Goal: Task Accomplishment & Management: Complete application form

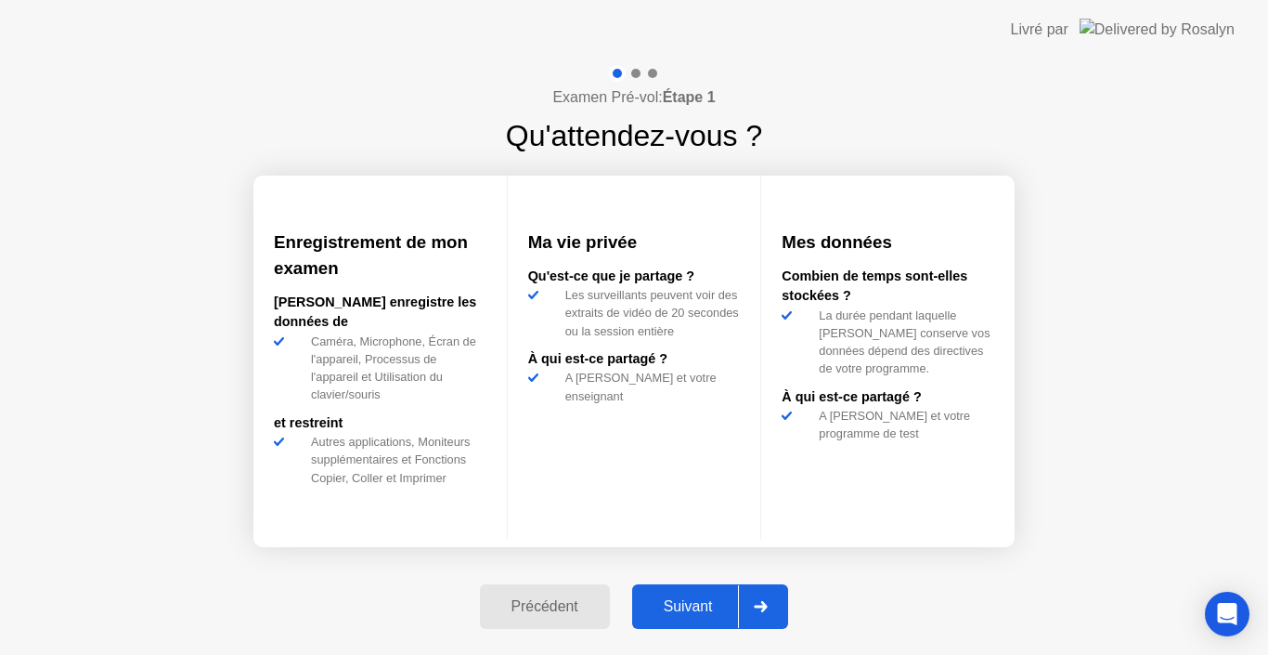
click at [665, 613] on div "Suivant" at bounding box center [688, 606] width 101 height 17
select select "Available cameras"
select select "Available speakers"
select select "Available microphones"
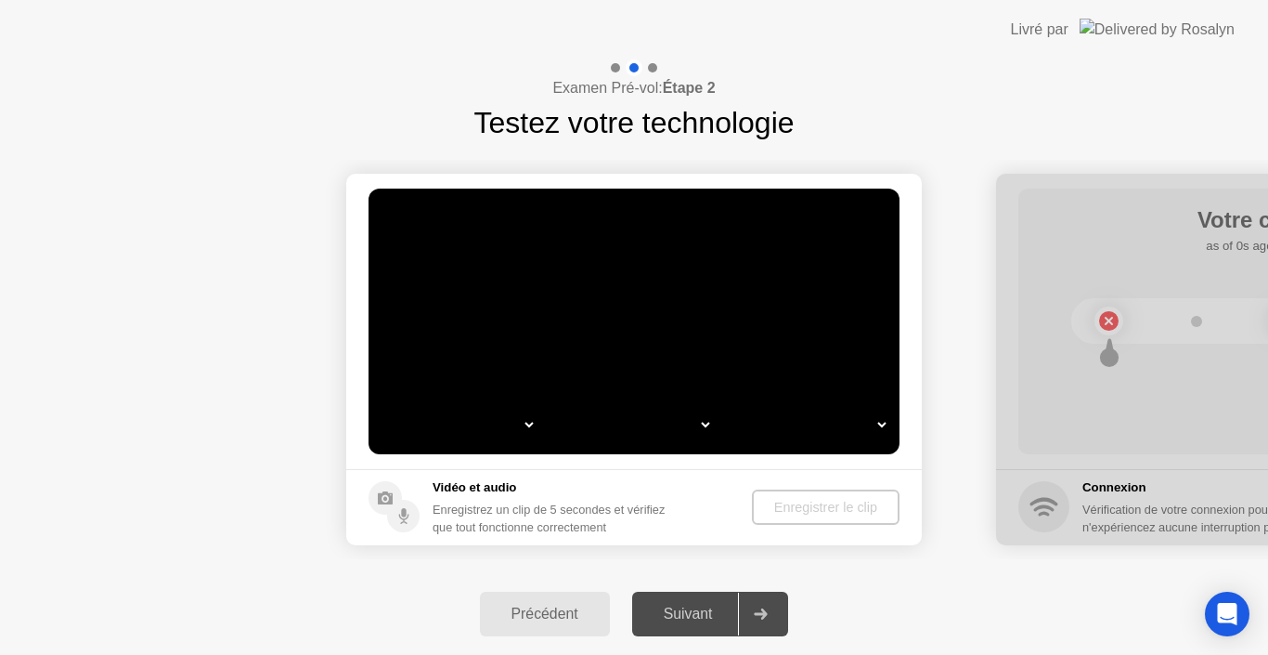
select select "*"
select select "**********"
select select "*******"
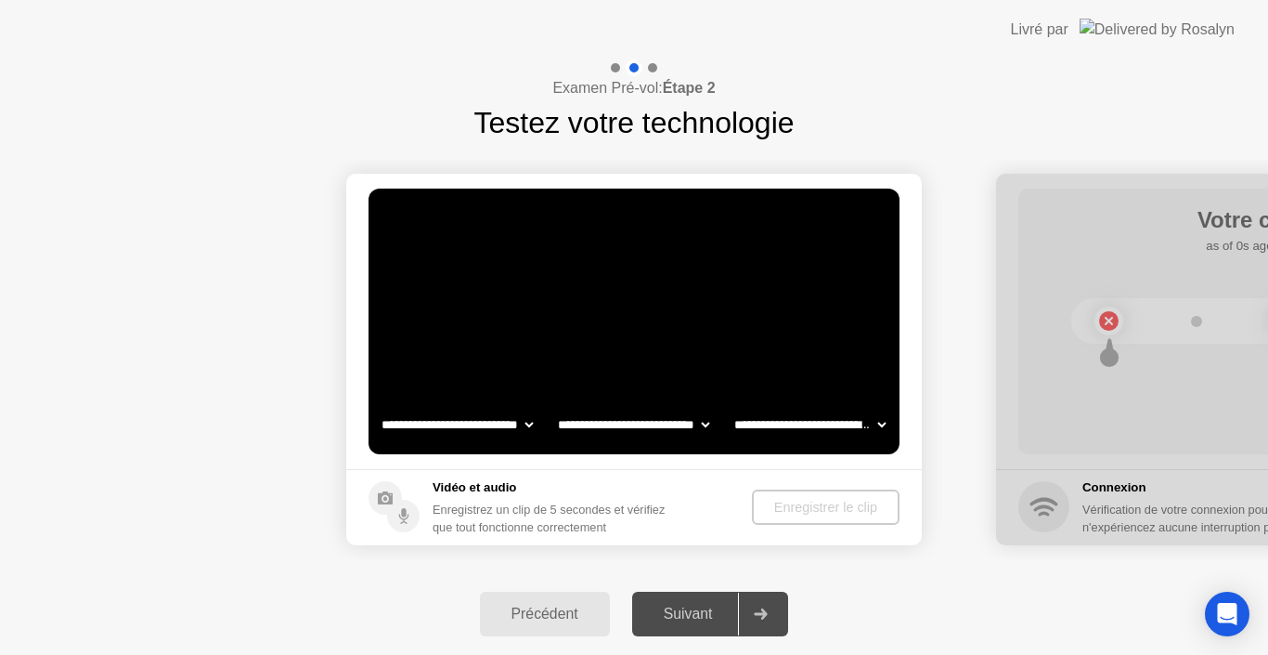
select select "*******"
drag, startPoint x: 816, startPoint y: 505, endPoint x: 809, endPoint y: 527, distance: 23.5
click at [817, 506] on div "Enregistrer le clip" at bounding box center [826, 506] width 133 height 15
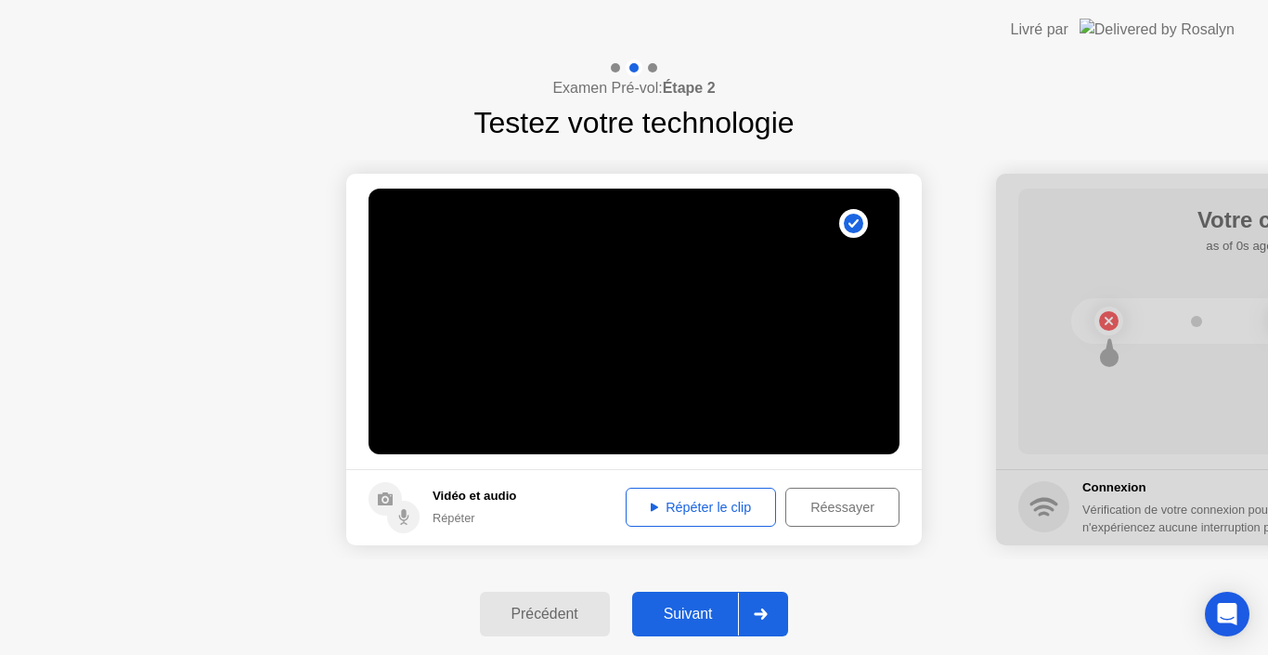
click at [666, 494] on button "Répéter le clip" at bounding box center [701, 506] width 150 height 39
click at [694, 607] on div "Suivant" at bounding box center [688, 613] width 101 height 17
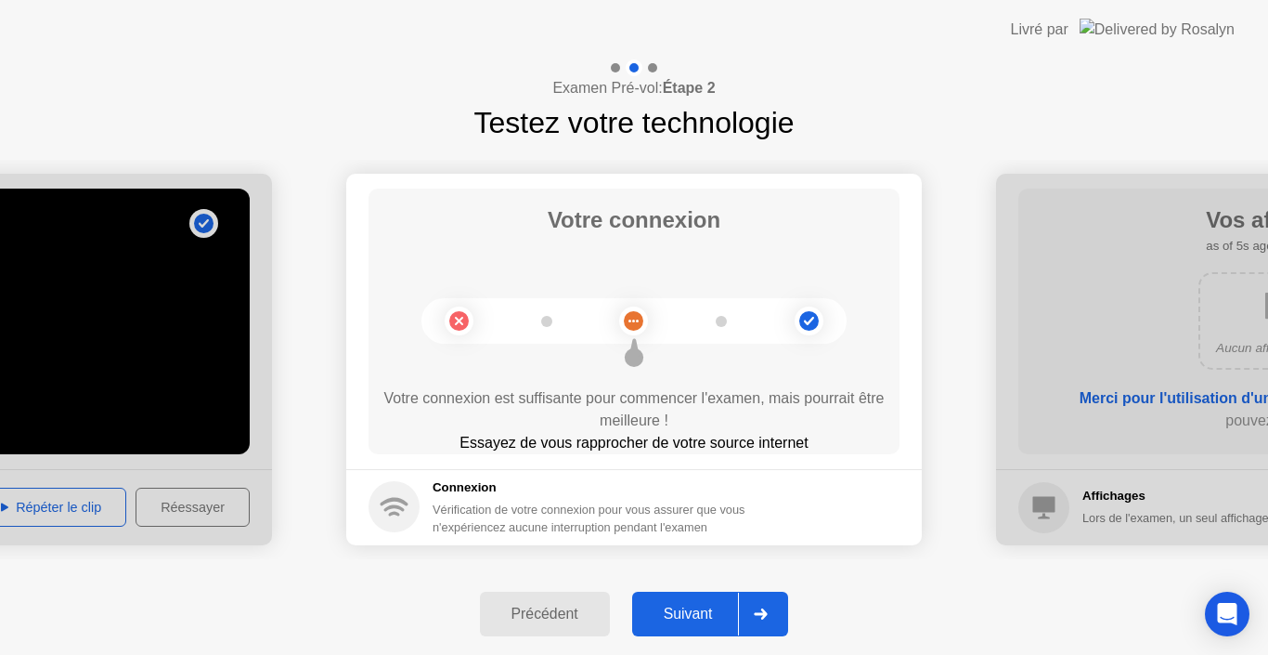
click at [703, 605] on div "Suivant" at bounding box center [688, 613] width 101 height 17
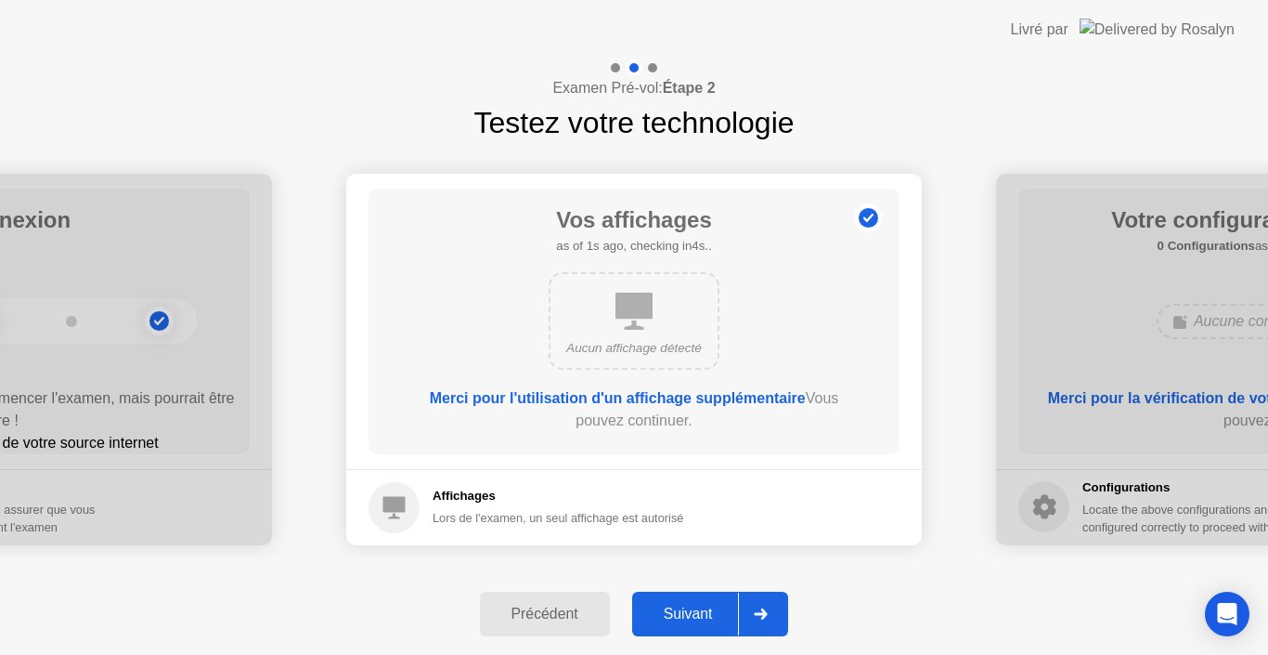
click at [704, 602] on button "Suivant" at bounding box center [710, 613] width 157 height 45
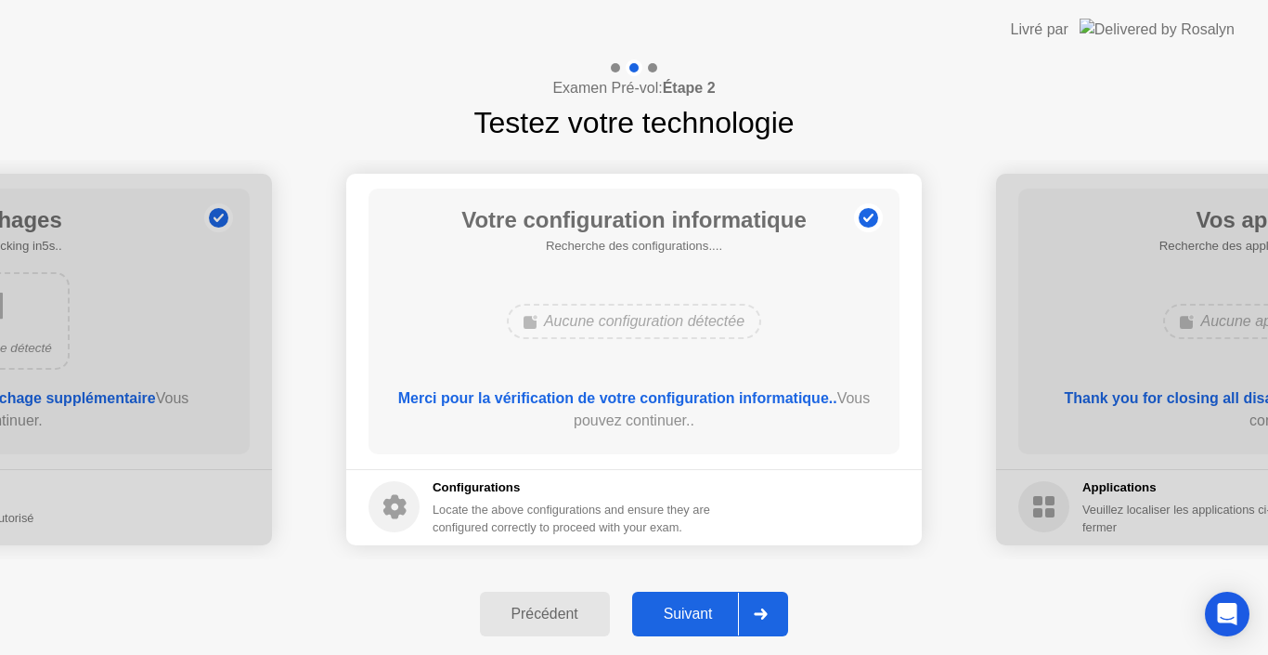
click at [700, 615] on div "Suivant" at bounding box center [688, 613] width 101 height 17
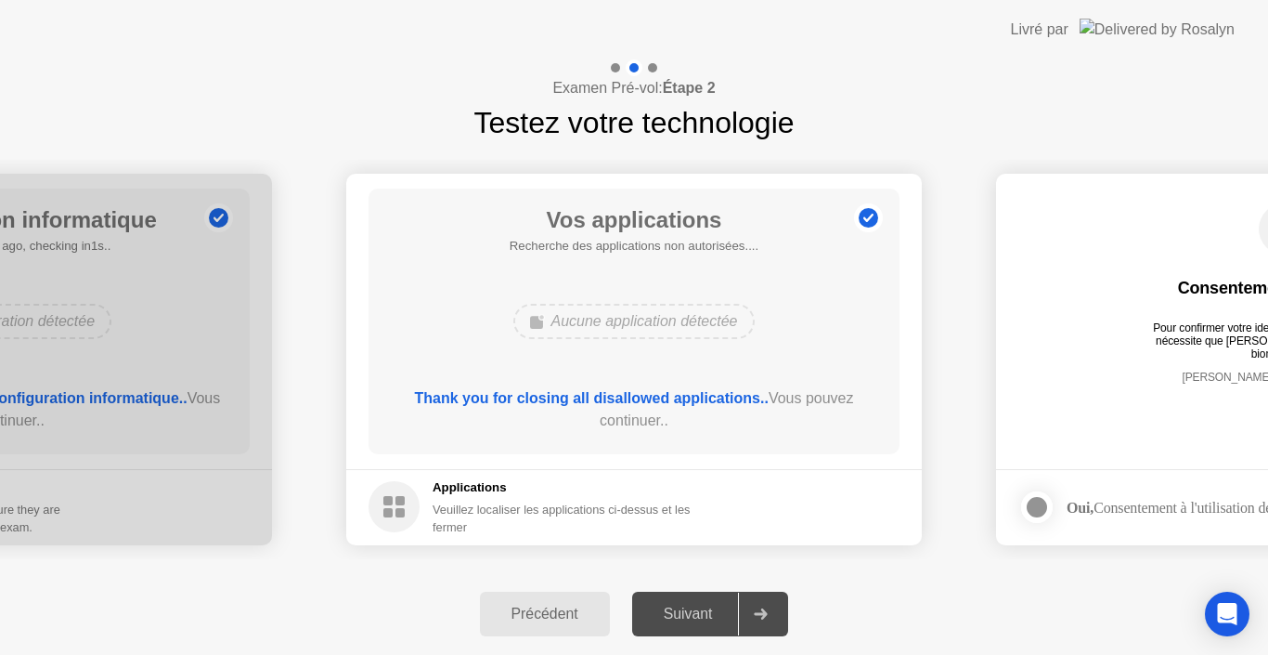
click at [686, 612] on div "Suivant" at bounding box center [688, 613] width 101 height 17
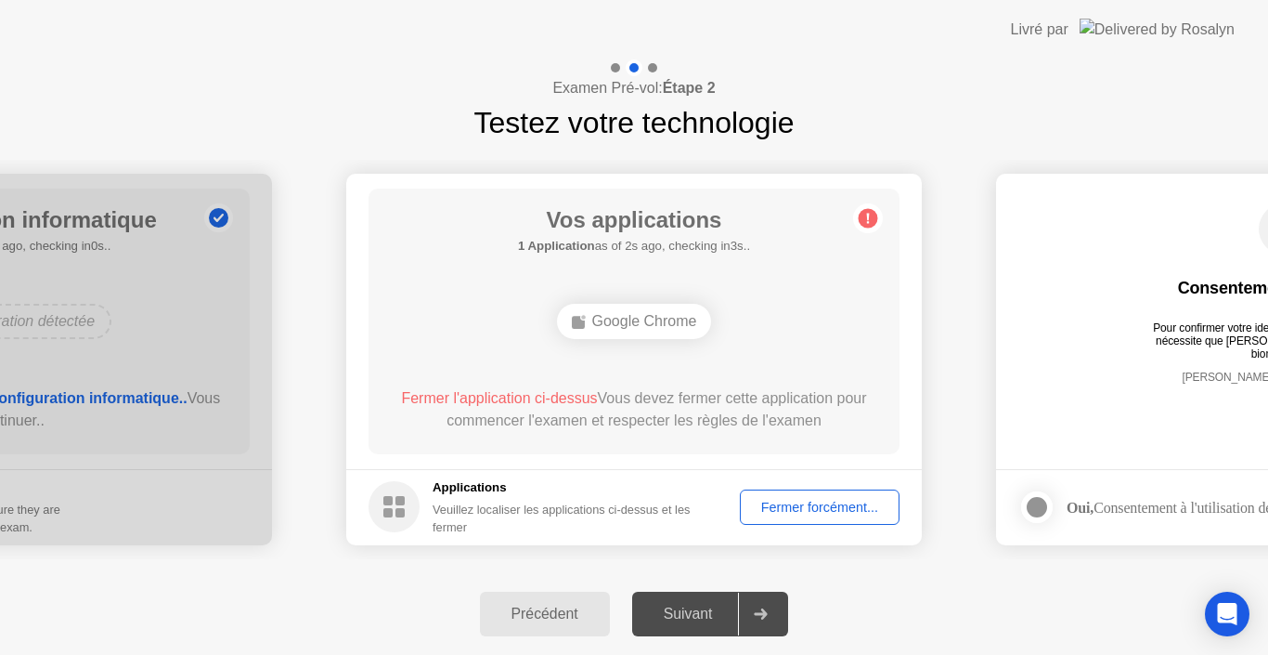
click at [826, 503] on div "Fermer forcément..." at bounding box center [819, 506] width 147 height 15
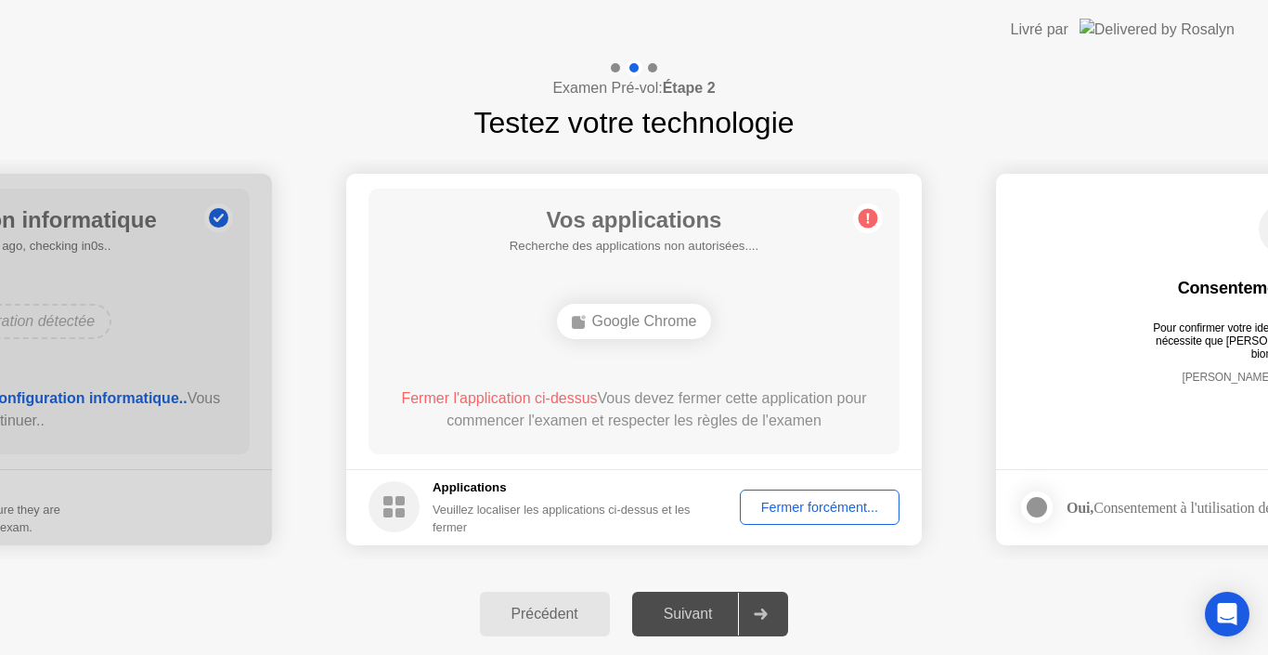
click at [824, 512] on div "Fermer forcément..." at bounding box center [819, 506] width 147 height 15
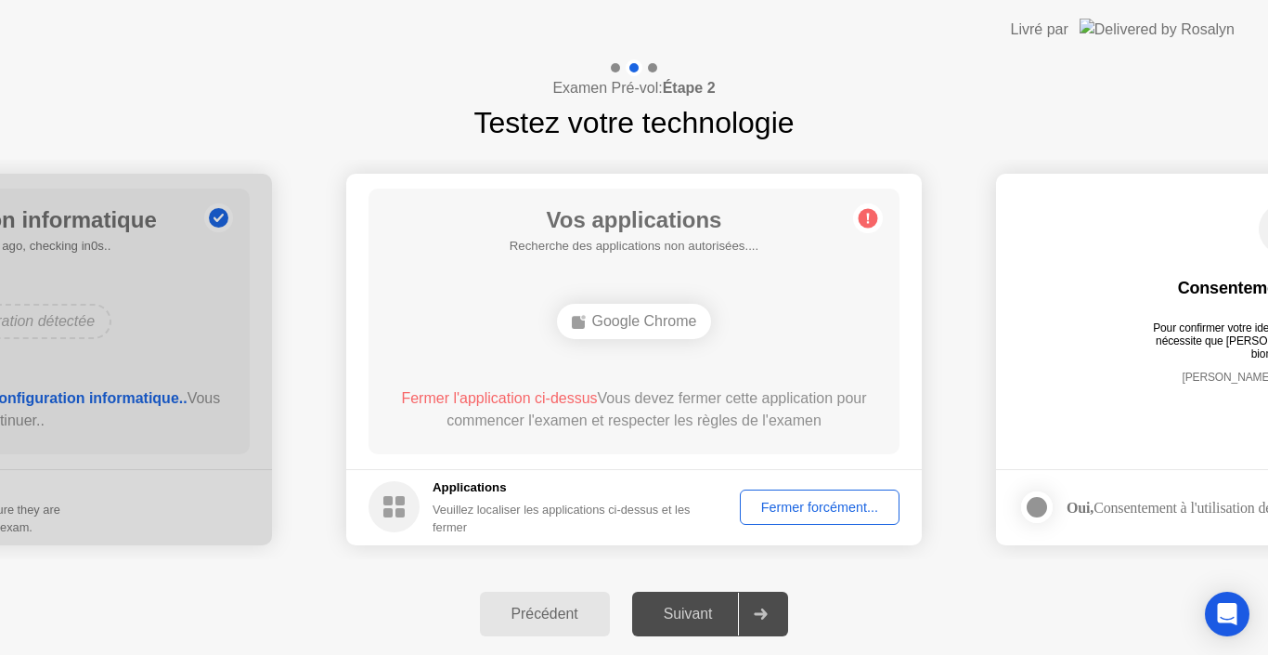
click at [803, 510] on div "Fermer forcément..." at bounding box center [819, 506] width 147 height 15
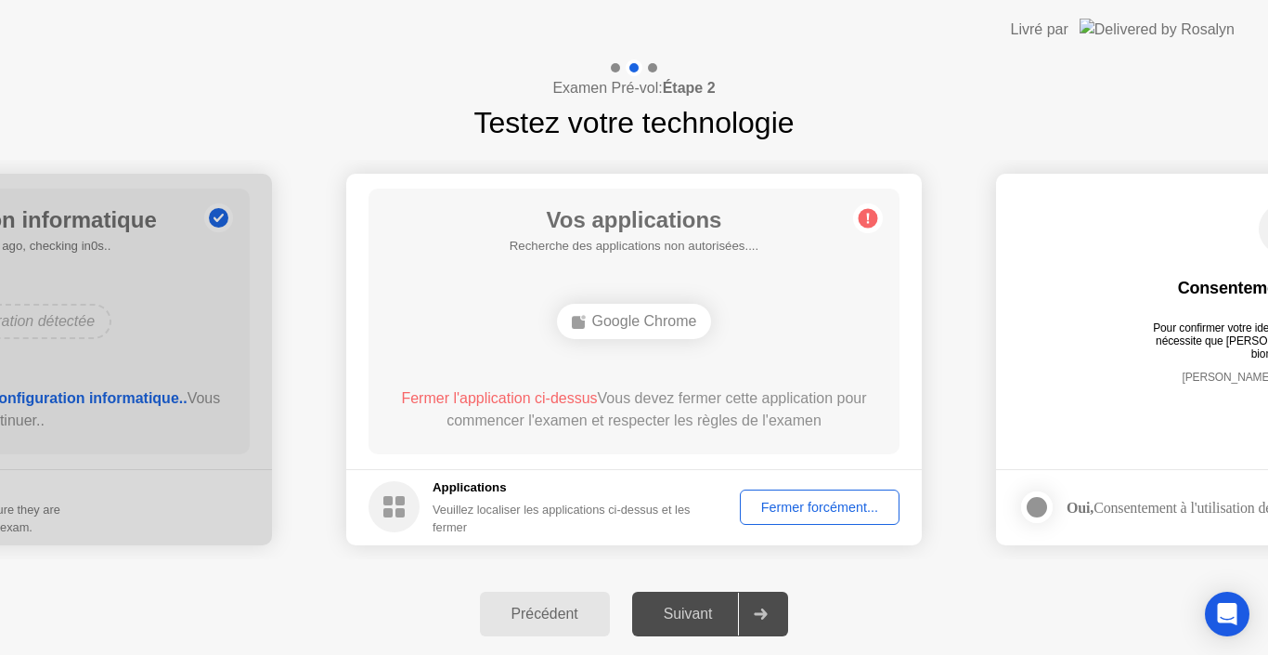
click at [827, 506] on div "Fermer forcément..." at bounding box center [819, 506] width 147 height 15
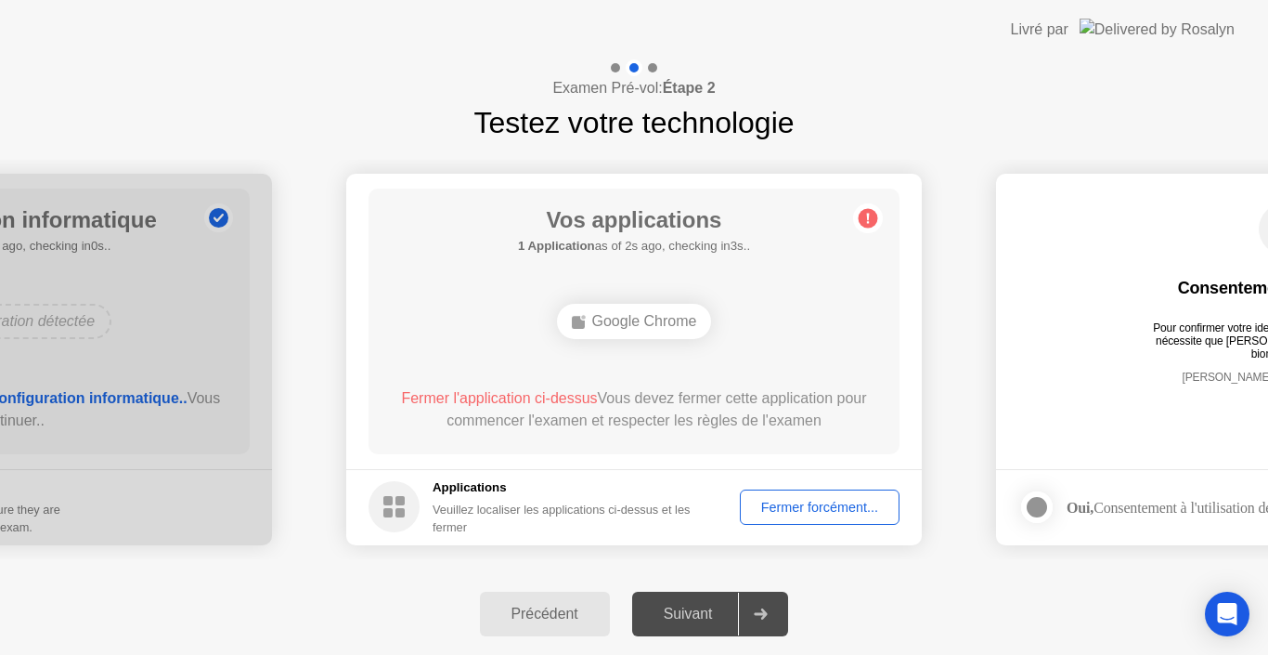
click at [810, 504] on div "Fermer forcément..." at bounding box center [819, 506] width 147 height 15
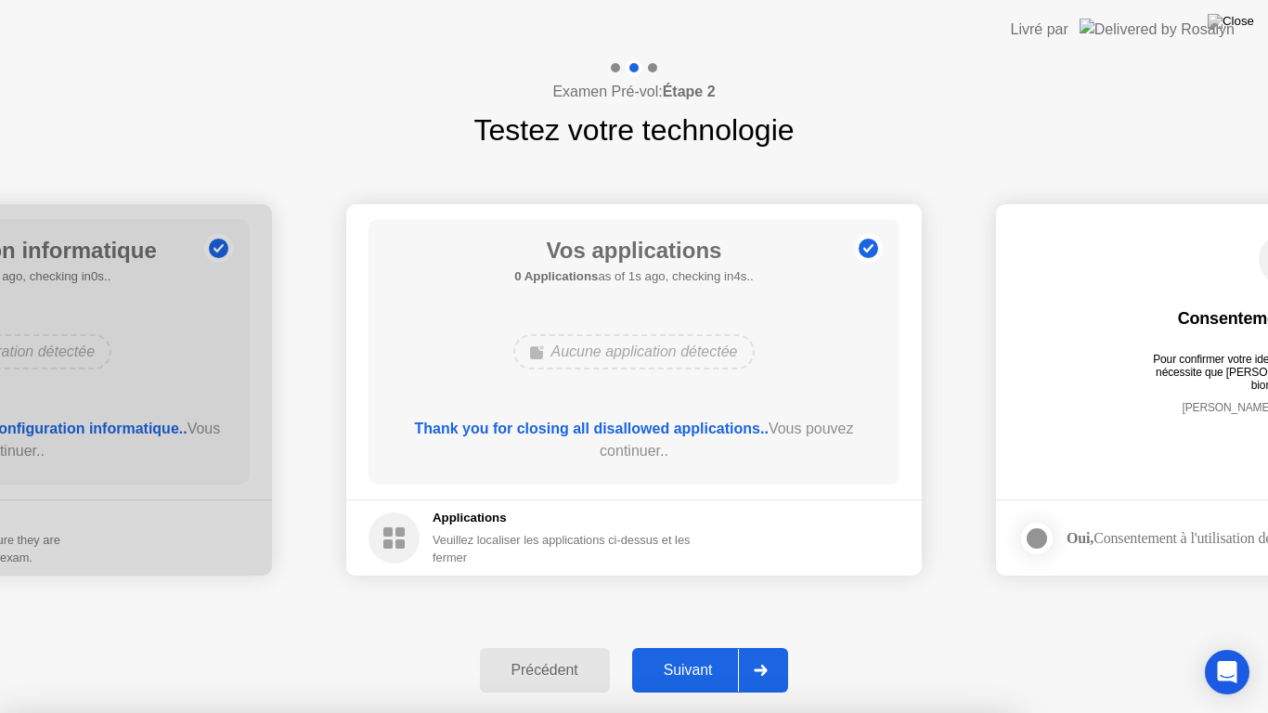
click at [700, 654] on div "Suivant" at bounding box center [688, 670] width 101 height 17
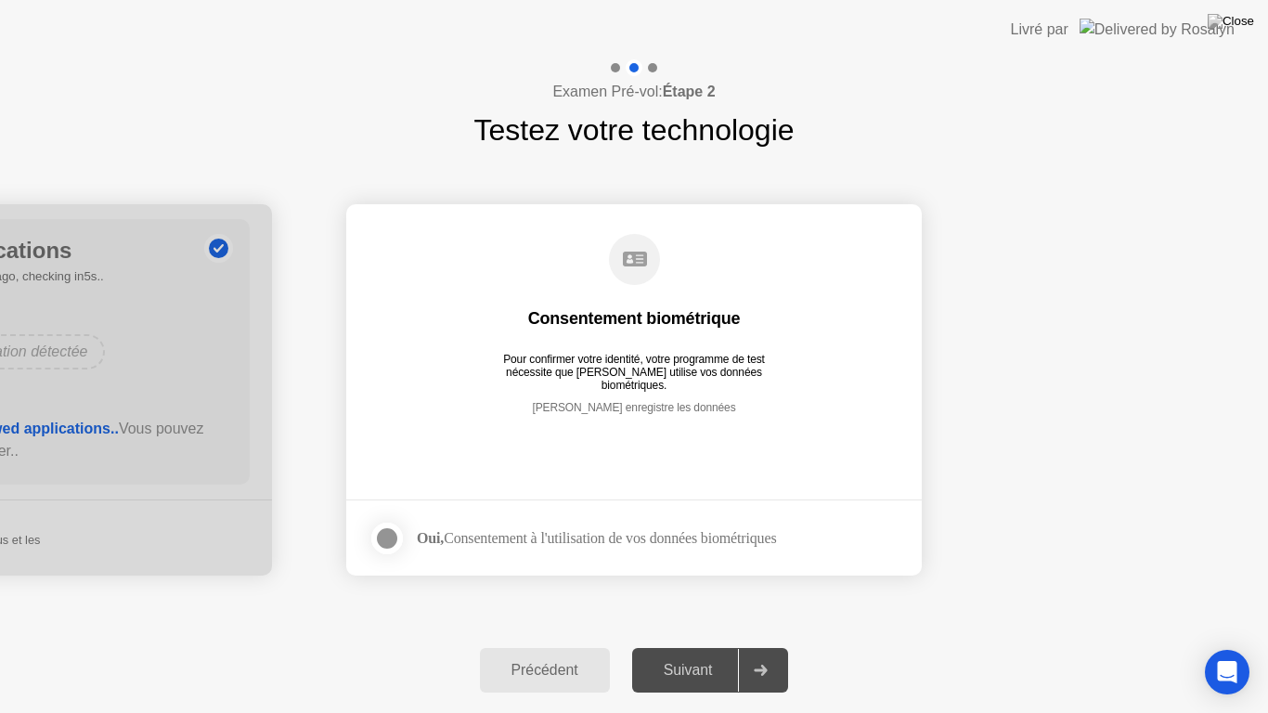
click at [442, 530] on strong "Oui," at bounding box center [430, 538] width 27 height 16
click at [391, 538] on div at bounding box center [387, 538] width 22 height 22
click at [706, 654] on div "Suivant" at bounding box center [688, 670] width 101 height 17
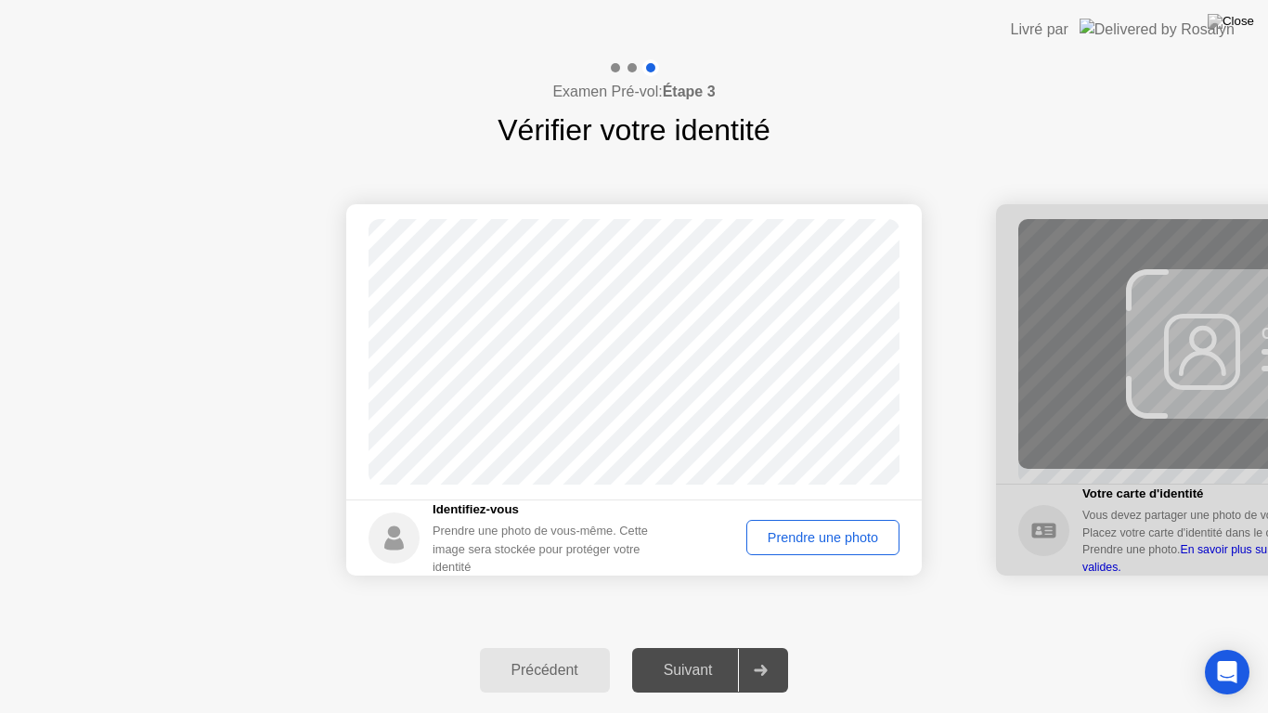
click at [799, 542] on div "Prendre une photo" at bounding box center [823, 537] width 140 height 15
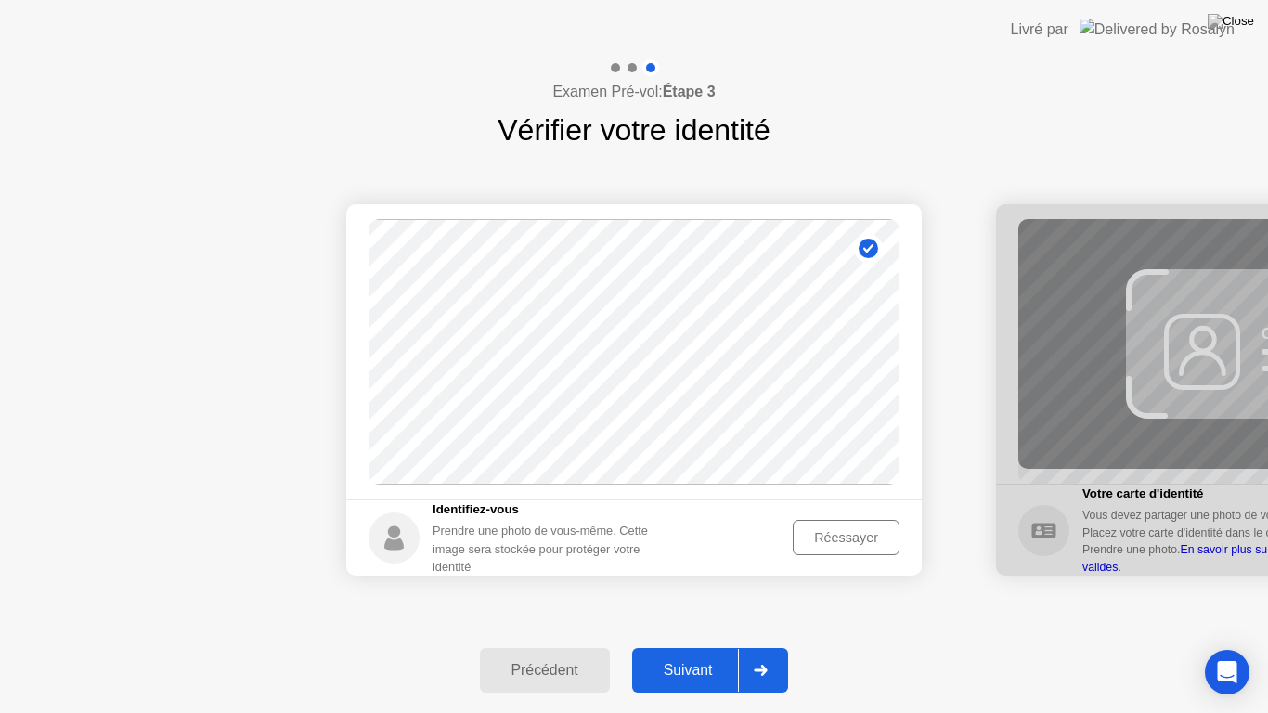
click at [715, 654] on div "Suivant" at bounding box center [688, 670] width 101 height 17
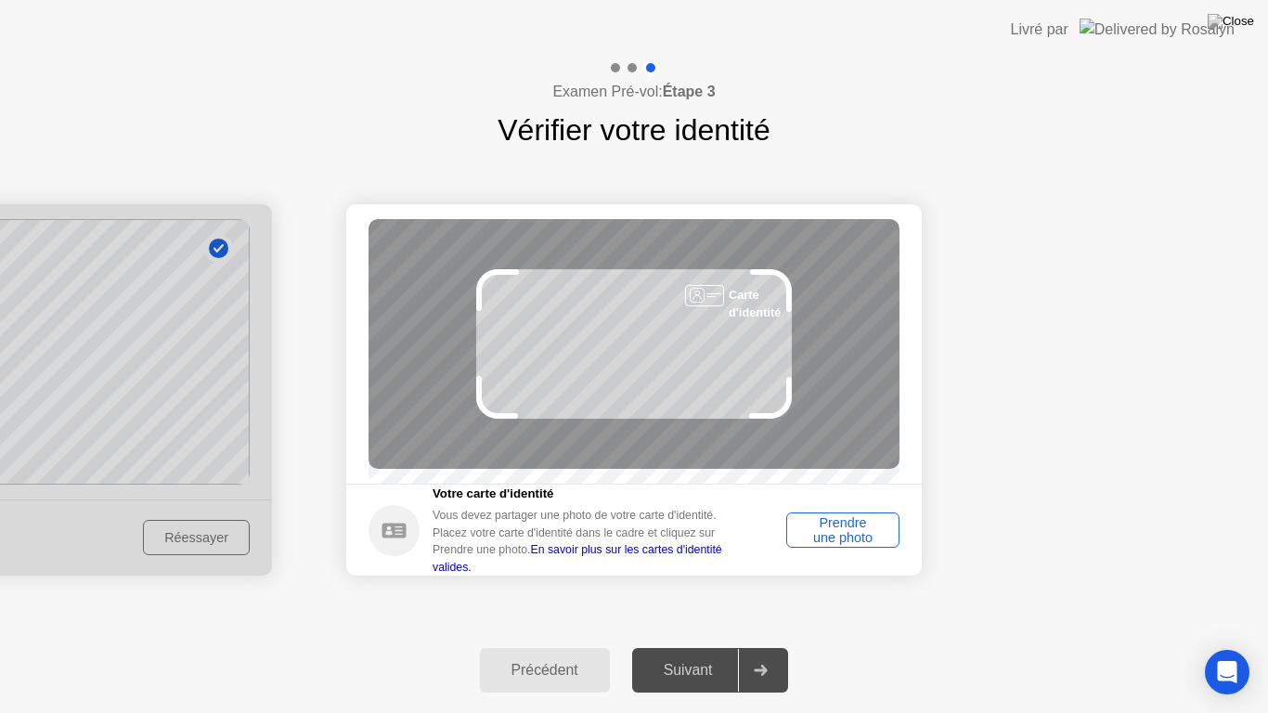
click at [838, 545] on div "Prendre une photo" at bounding box center [843, 530] width 100 height 30
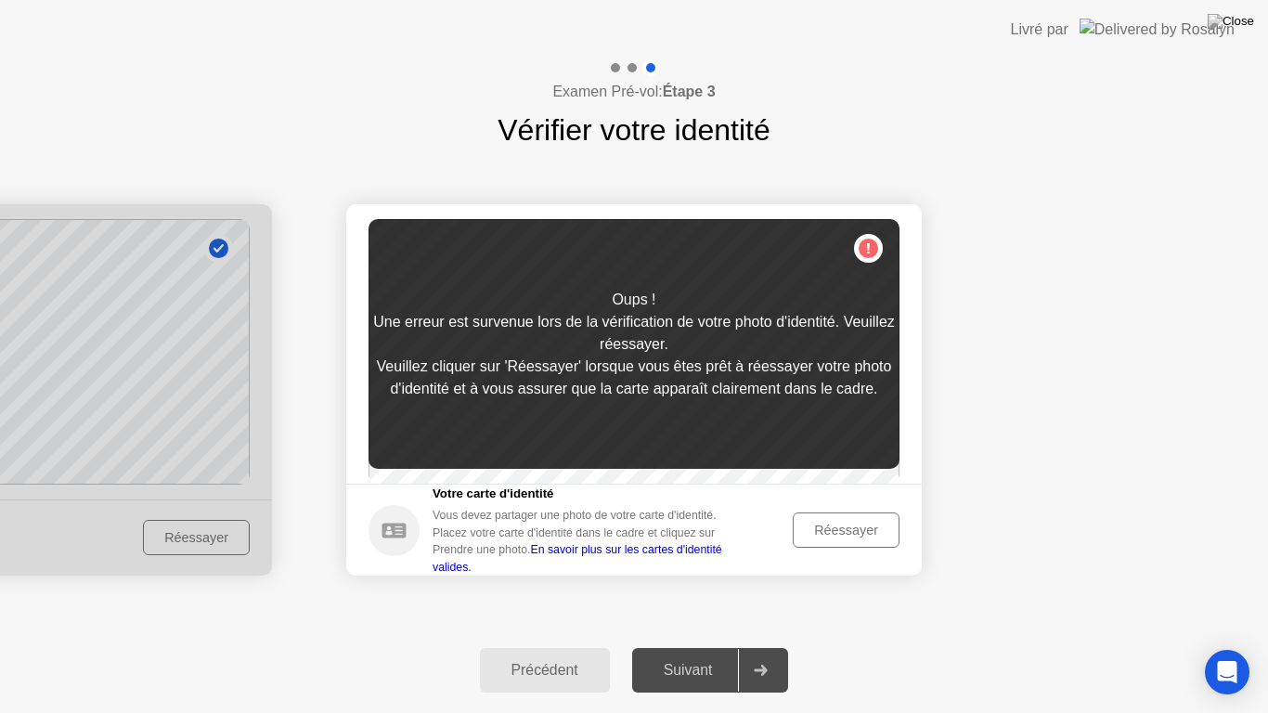
click at [836, 538] on div "Réessayer" at bounding box center [846, 530] width 94 height 15
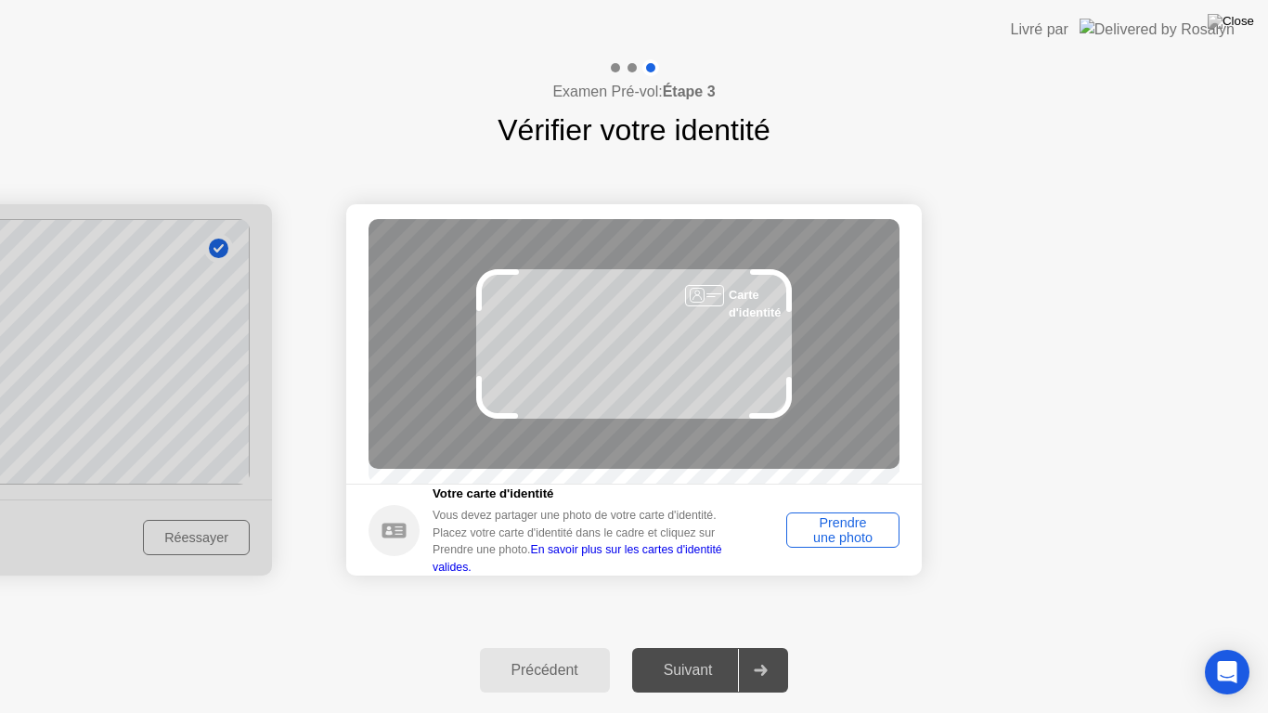
click at [836, 545] on div "Prendre une photo" at bounding box center [843, 530] width 100 height 30
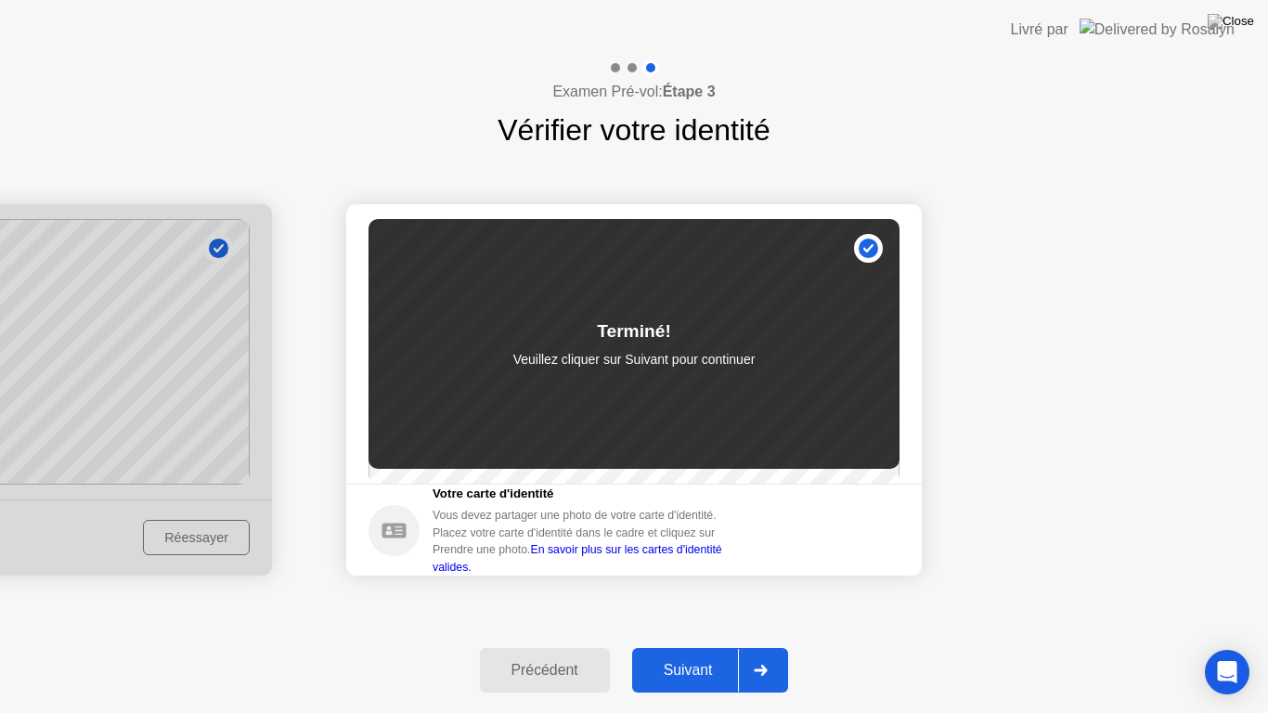
click at [714, 654] on button "Suivant" at bounding box center [710, 670] width 157 height 45
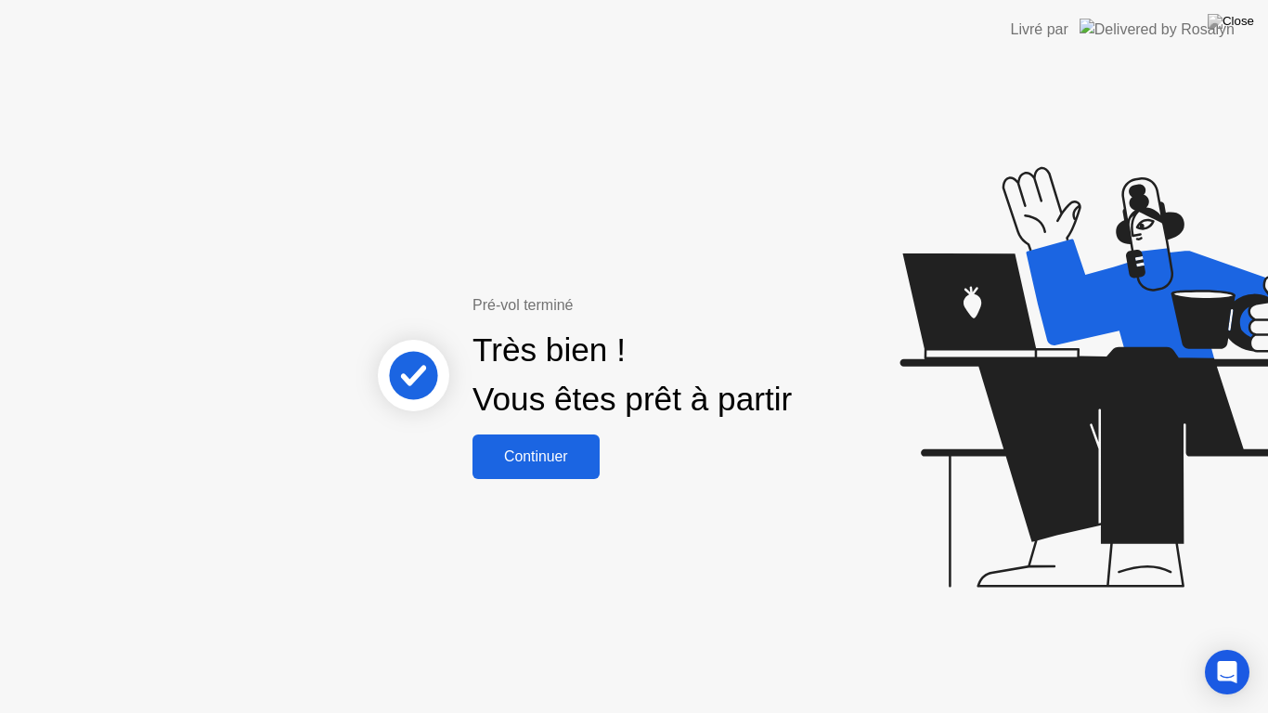
click at [550, 458] on div "Continuer" at bounding box center [536, 456] width 116 height 17
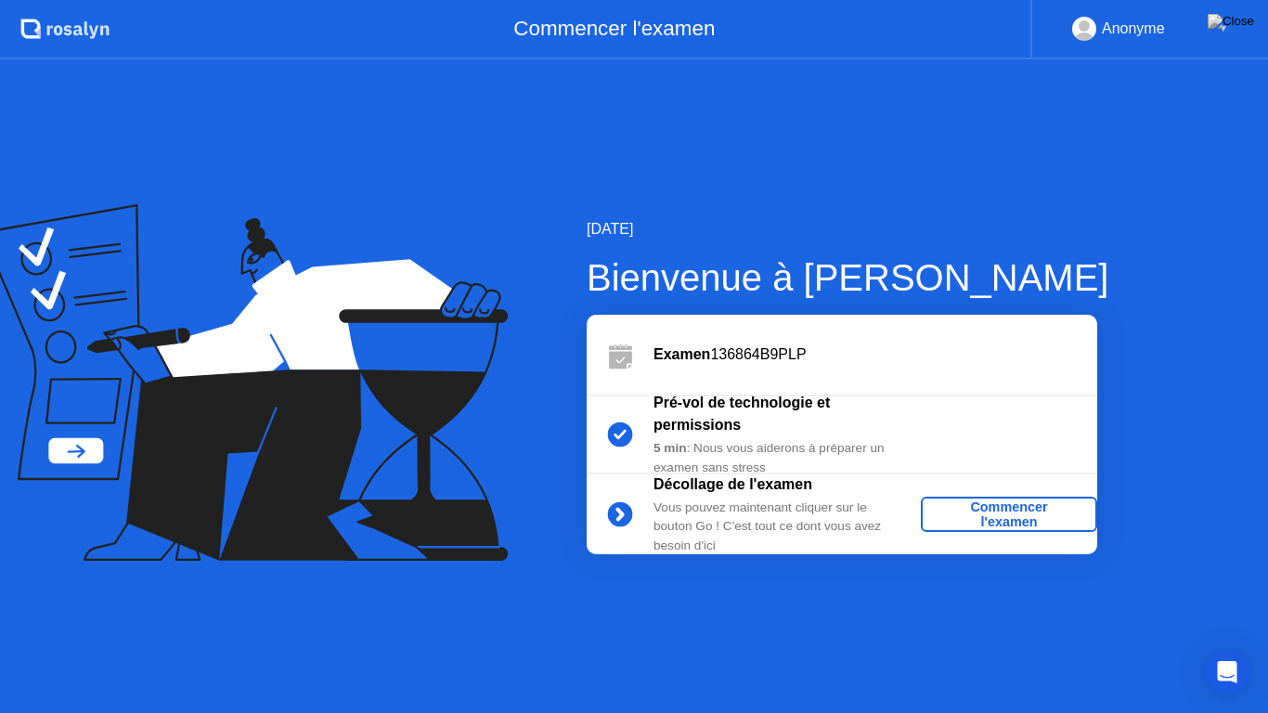
click at [1029, 511] on div "Commencer l'examen" at bounding box center [1009, 514] width 162 height 30
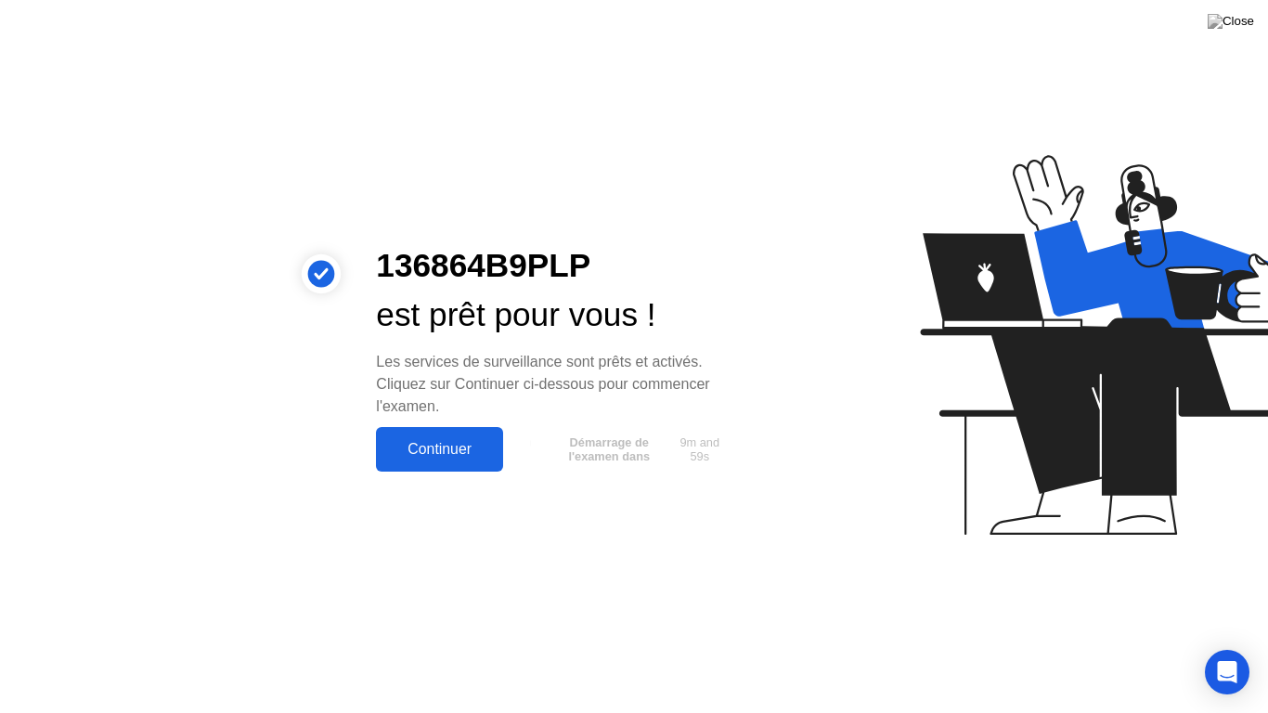
click at [434, 447] on div "Continuer" at bounding box center [440, 449] width 116 height 17
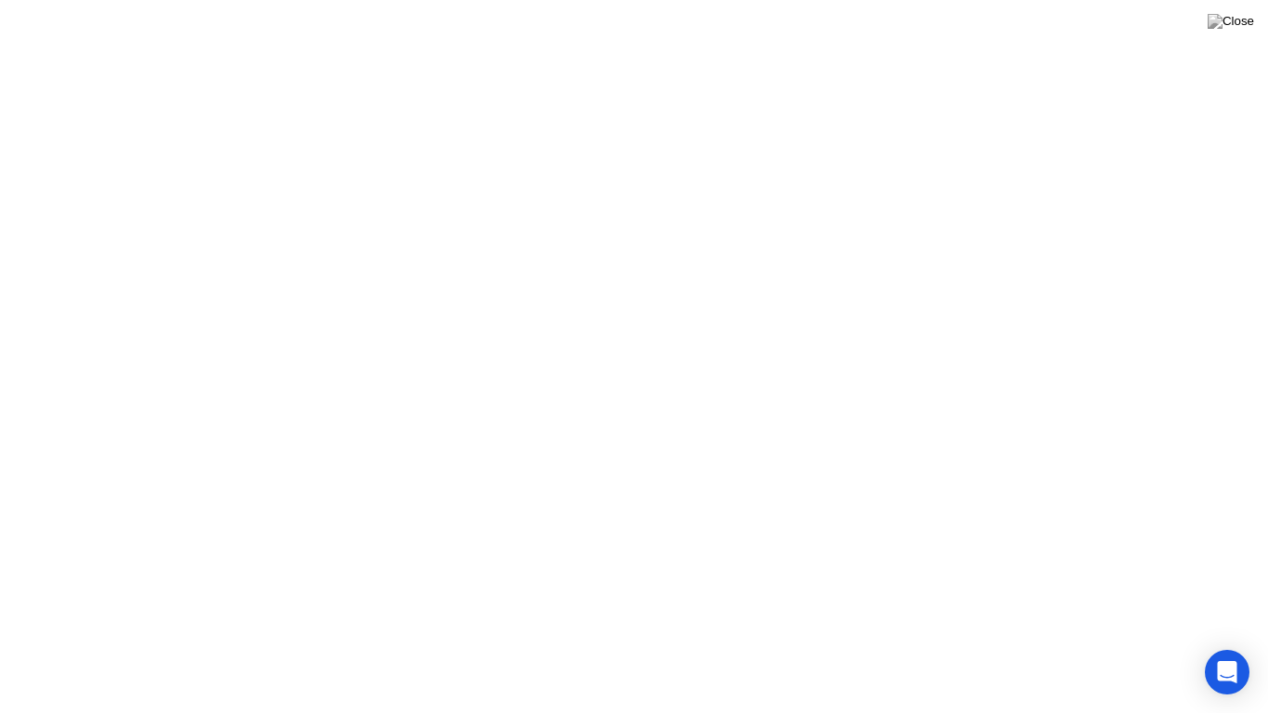
click button "Compris!"
click div "End Proctoring Session"
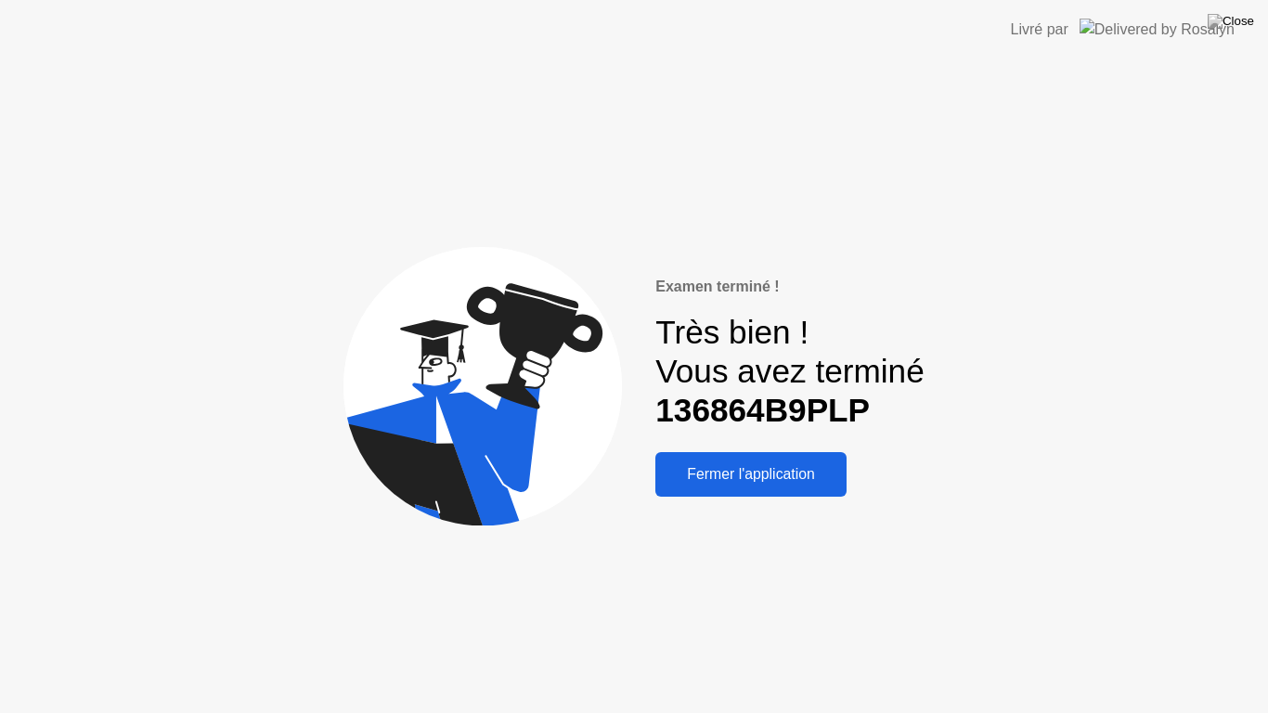
click at [747, 475] on div "Fermer l'application" at bounding box center [751, 474] width 180 height 17
